Goal: Entertainment & Leisure: Consume media (video, audio)

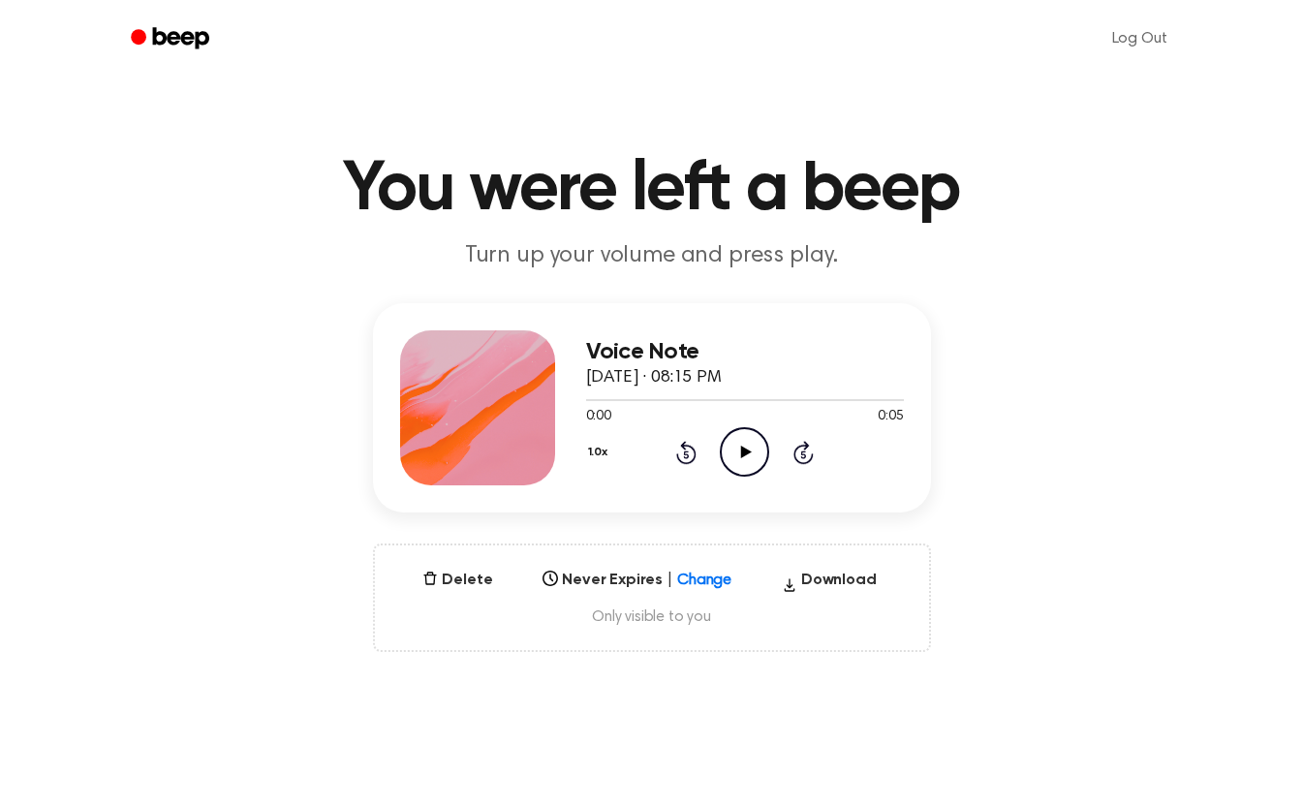
click at [752, 457] on icon "Play Audio" at bounding box center [744, 451] width 49 height 49
click at [469, 579] on button "Delete" at bounding box center [457, 580] width 85 height 23
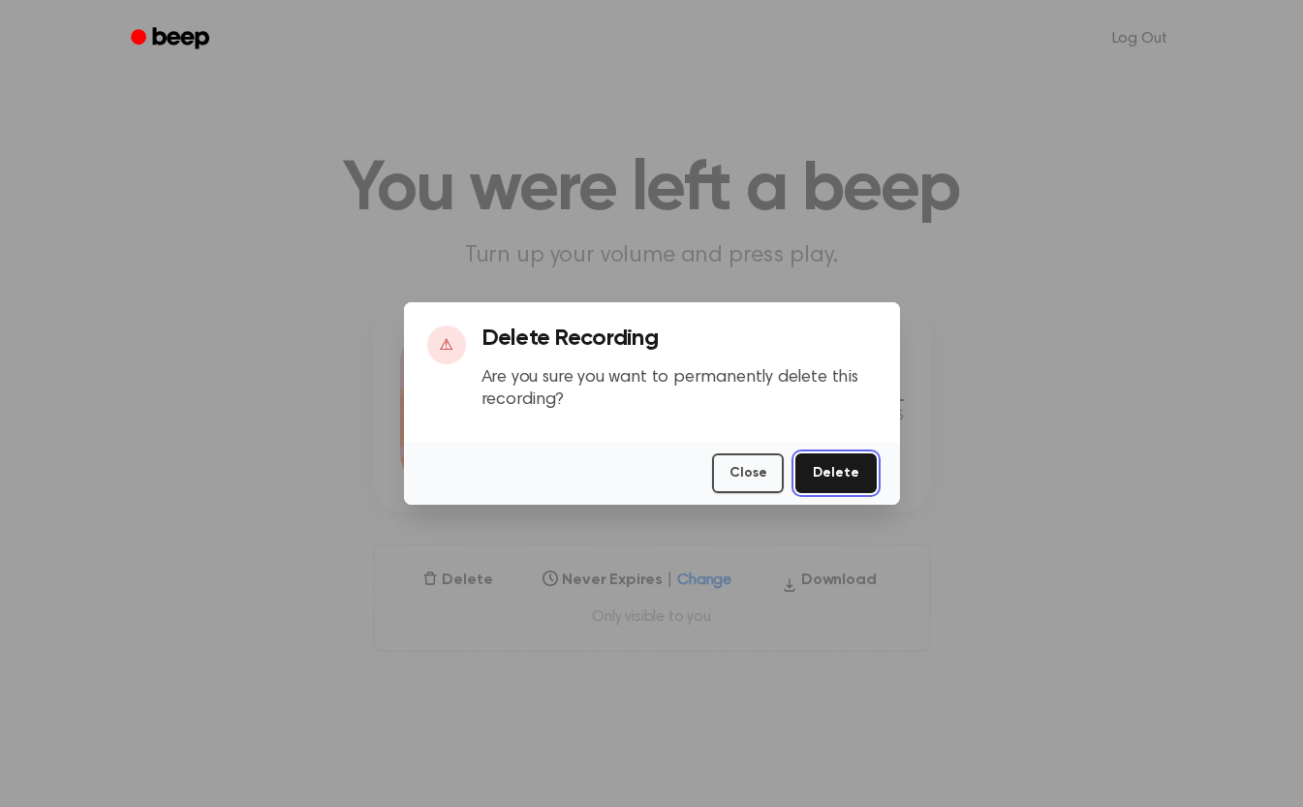
click at [826, 477] on button "Delete" at bounding box center [835, 473] width 80 height 40
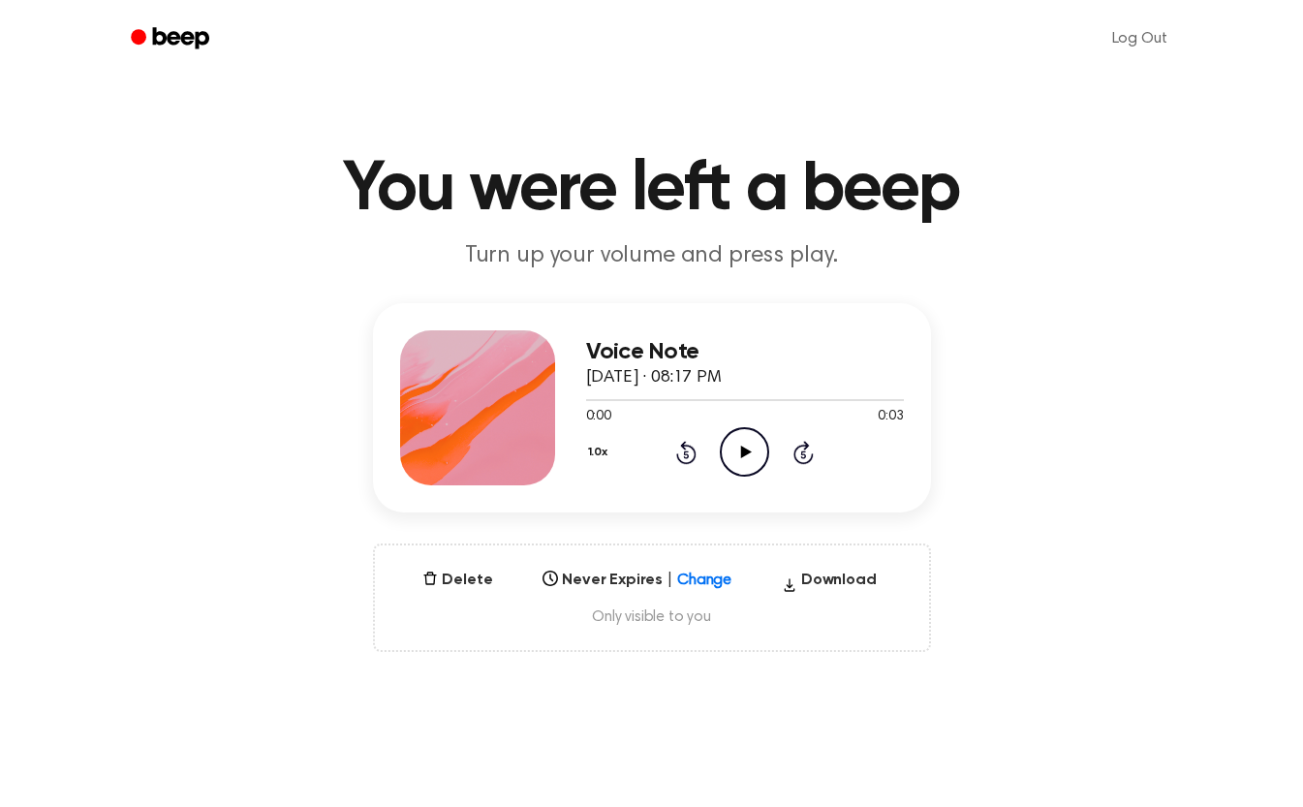
click at [734, 452] on icon "Play Audio" at bounding box center [744, 451] width 49 height 49
click at [734, 452] on icon "Pause Audio" at bounding box center [744, 451] width 49 height 49
click at [761, 456] on icon "Play Audio" at bounding box center [744, 451] width 49 height 49
click at [755, 455] on icon "Pause Audio" at bounding box center [744, 451] width 49 height 49
click at [657, 617] on span "Only visible to you" at bounding box center [652, 617] width 508 height 19
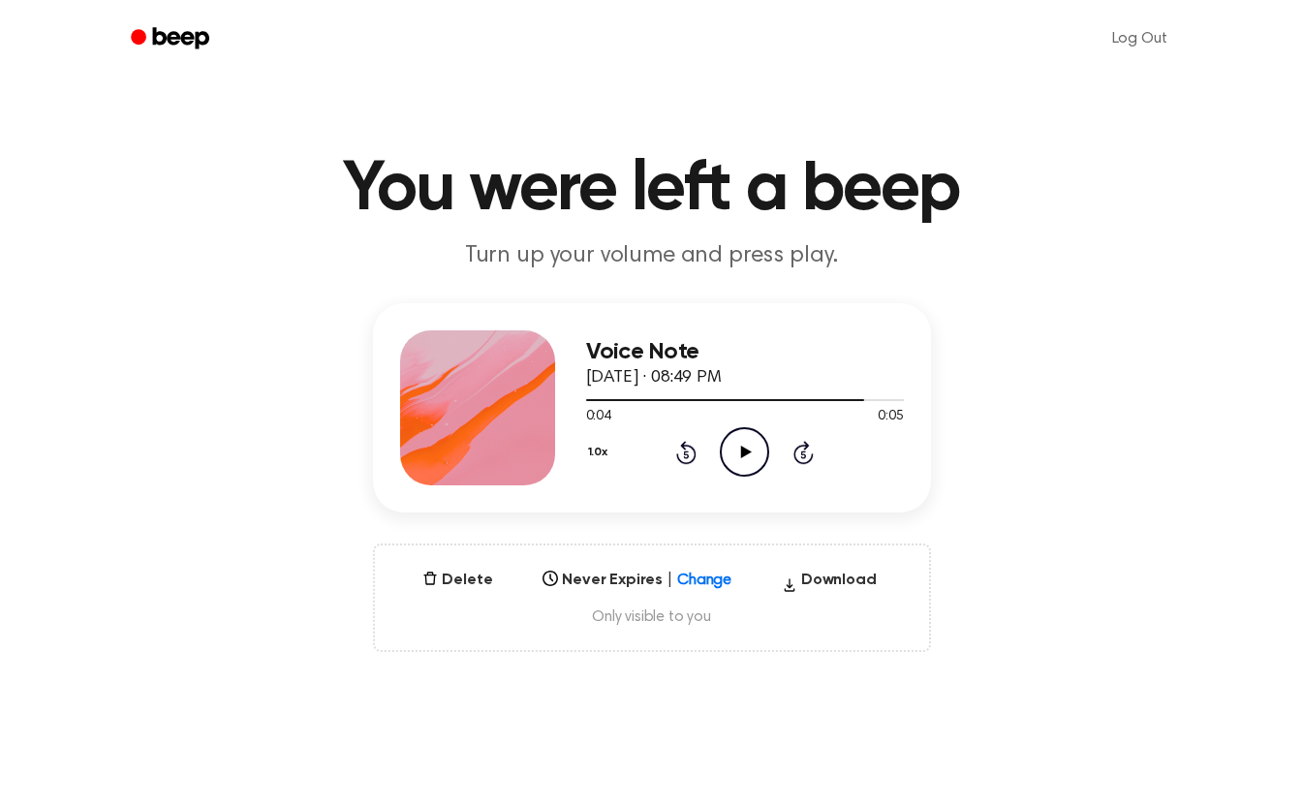
scroll to position [9, 0]
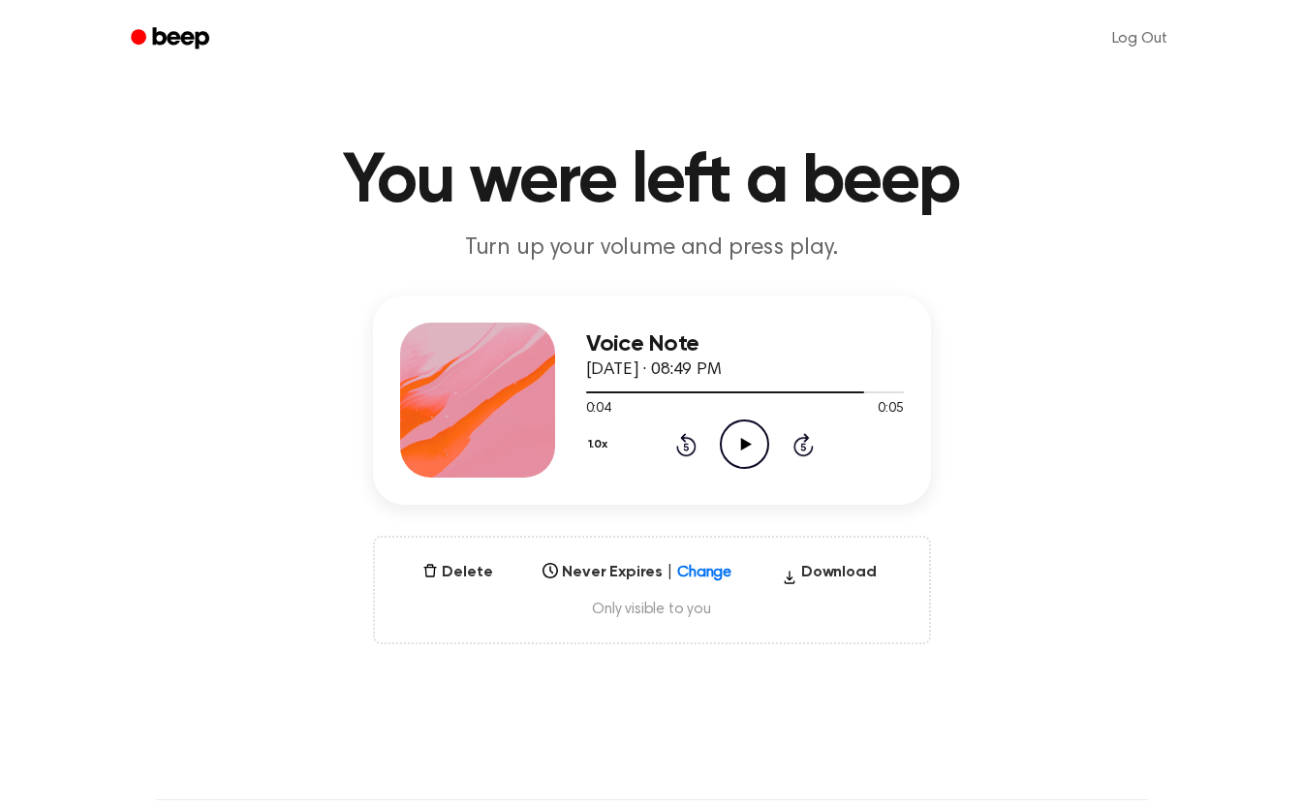
click at [702, 582] on div "Never Expires | Change Select..." at bounding box center [637, 572] width 204 height 23
click at [818, 632] on div "Delete Never Expires | Change Select... Download Only visible to you" at bounding box center [652, 589] width 558 height 109
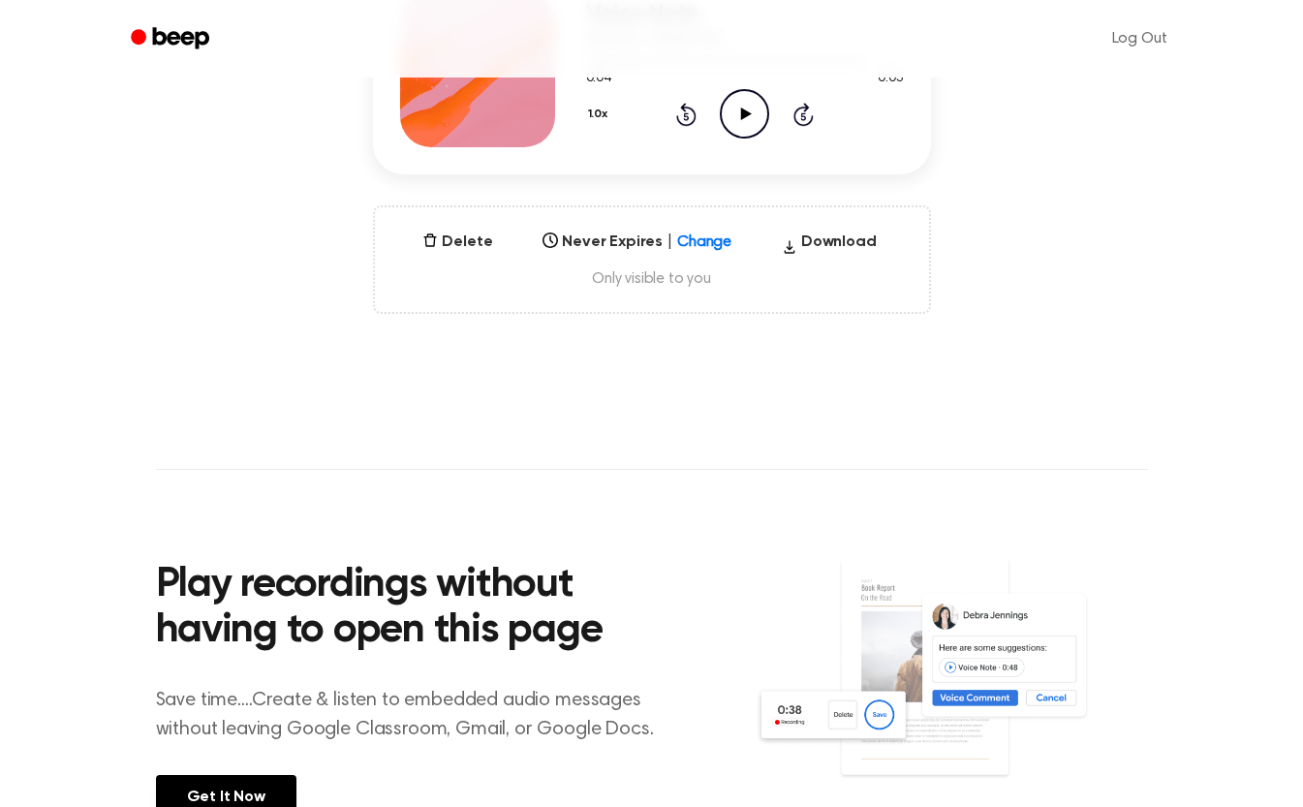
click at [954, 424] on main "You were left a beep Turn up your volume and press play. Voice Note [DATE] · 08…" at bounding box center [651, 283] width 1303 height 1243
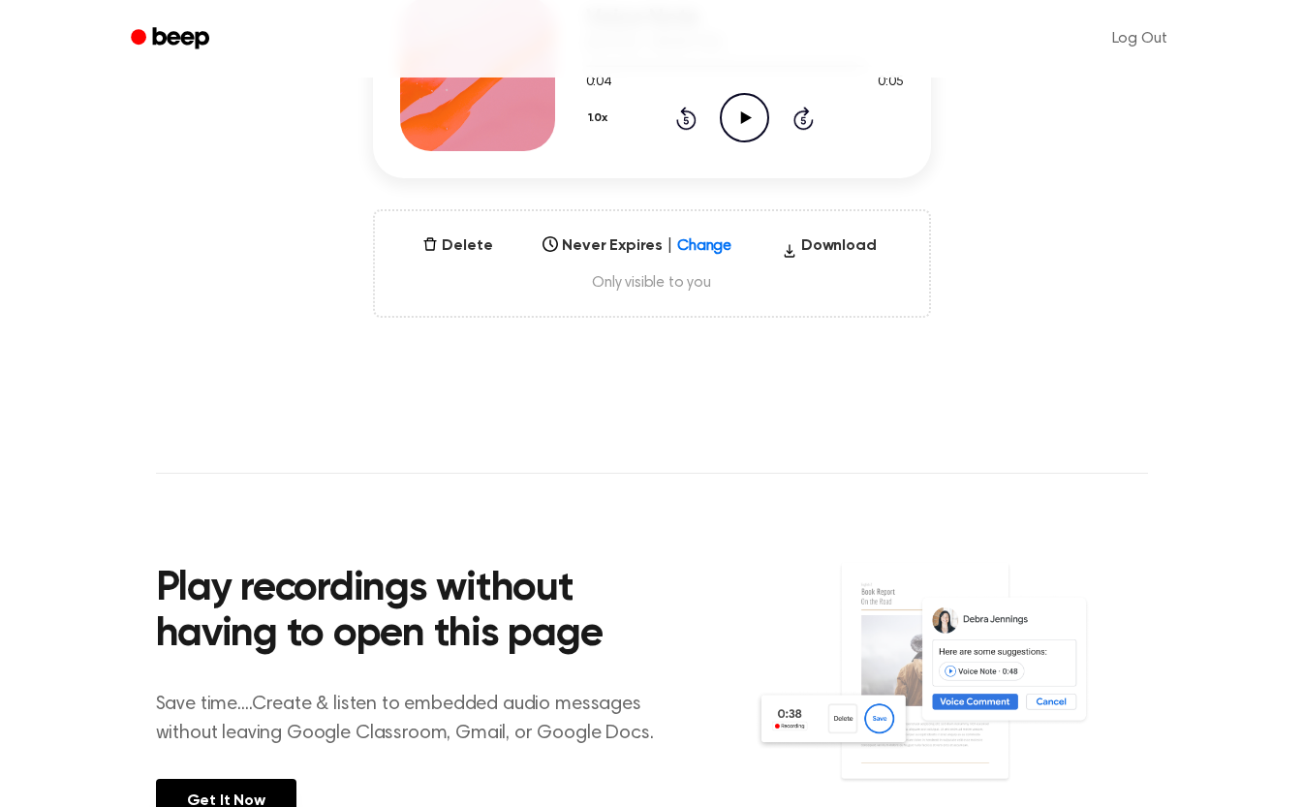
scroll to position [0, 0]
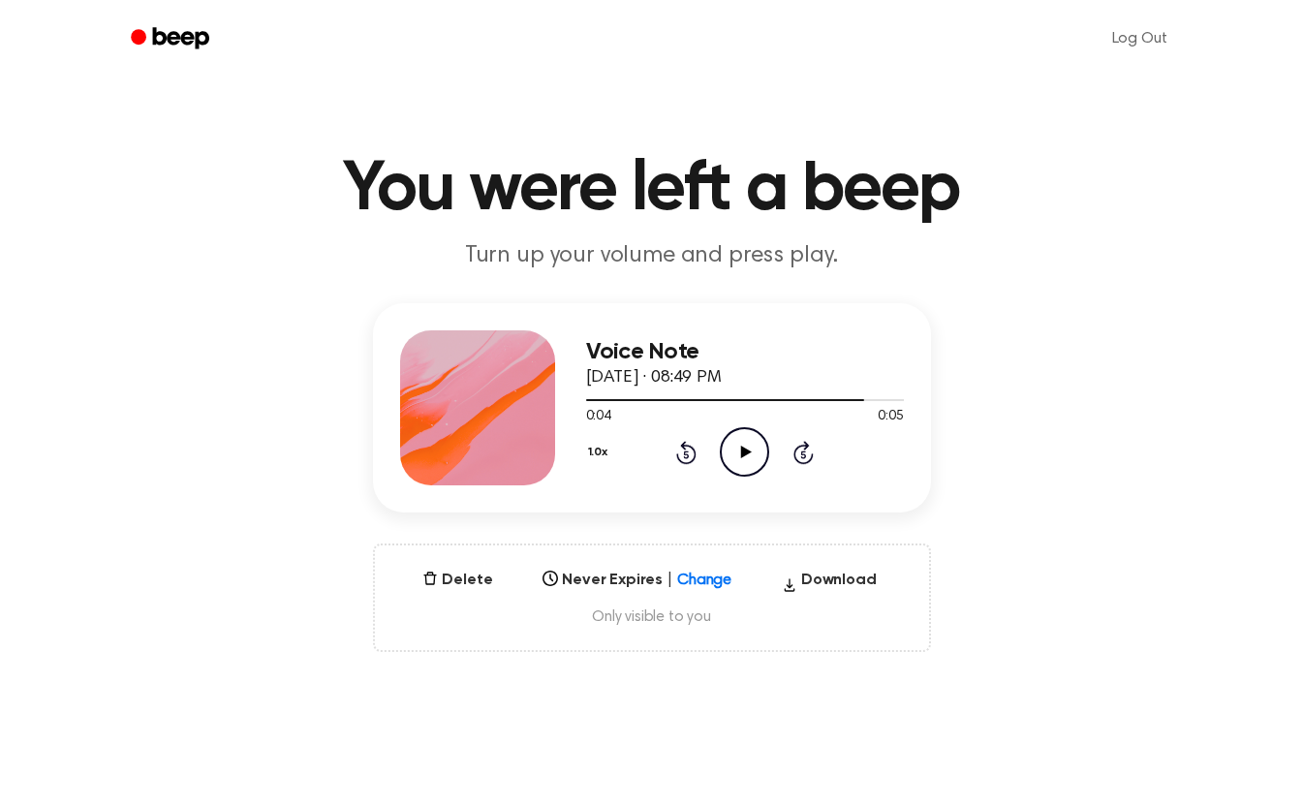
click at [667, 349] on h3 "Voice Note" at bounding box center [745, 352] width 318 height 26
